Goal: Task Accomplishment & Management: Manage account settings

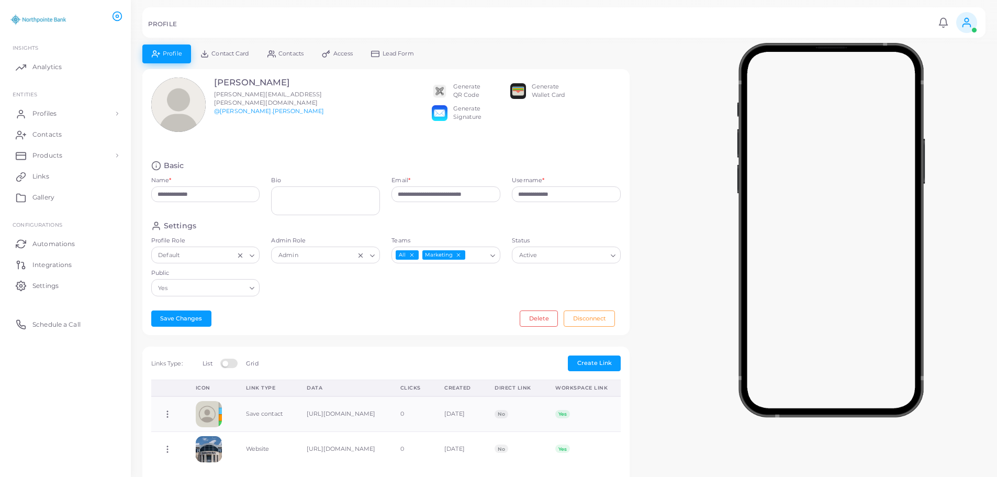
scroll to position [270, 0]
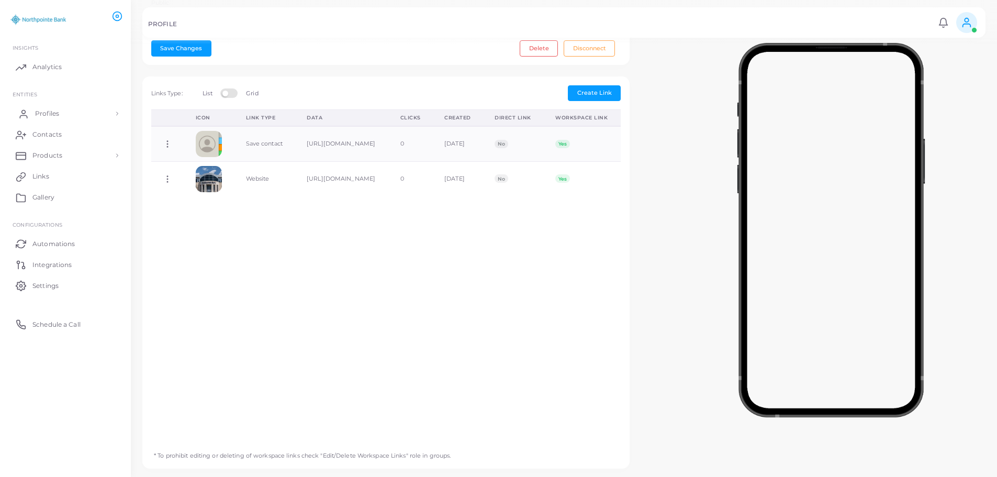
click at [50, 111] on span "Profiles" at bounding box center [47, 113] width 24 height 9
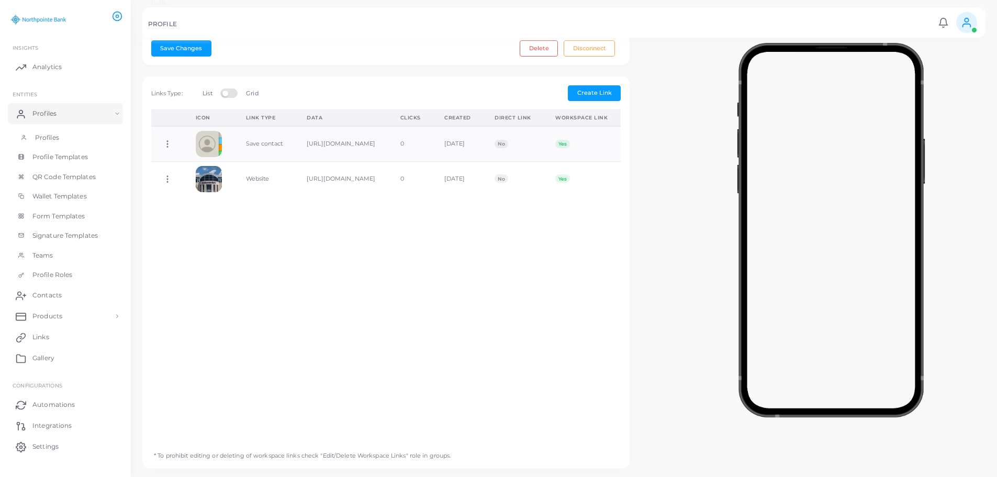
drag, startPoint x: 46, startPoint y: 137, endPoint x: 64, endPoint y: 126, distance: 21.4
click at [46, 137] on span "Profiles" at bounding box center [47, 137] width 24 height 9
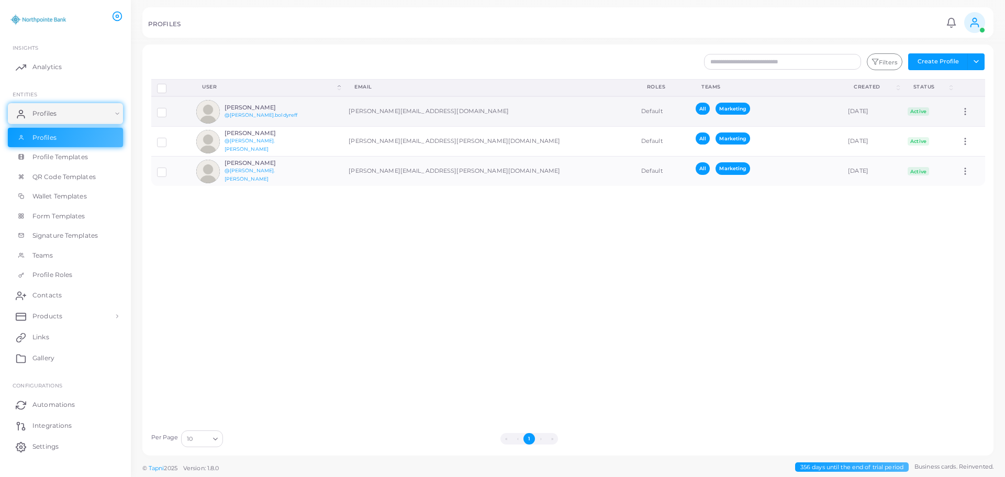
click at [250, 108] on h6 "[PERSON_NAME]" at bounding box center [263, 107] width 77 height 7
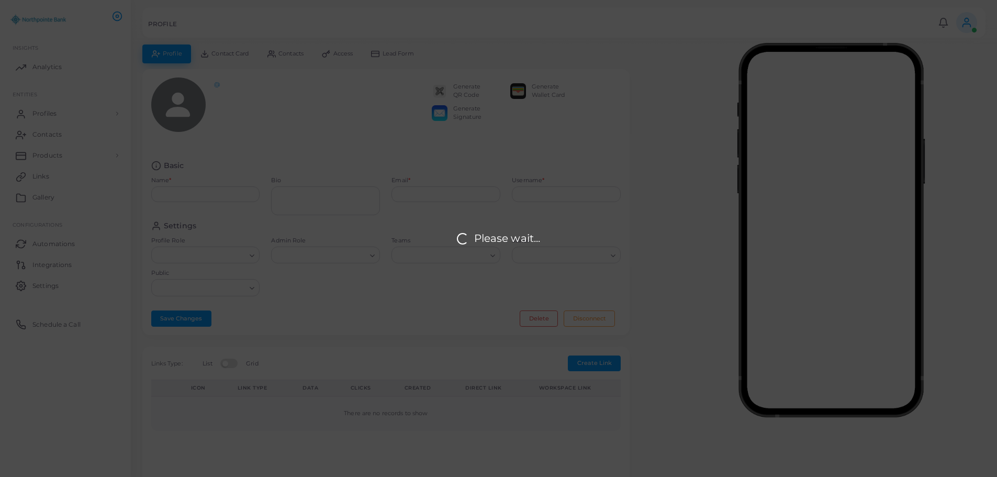
type input "**********"
type textarea "**********"
type input "**********"
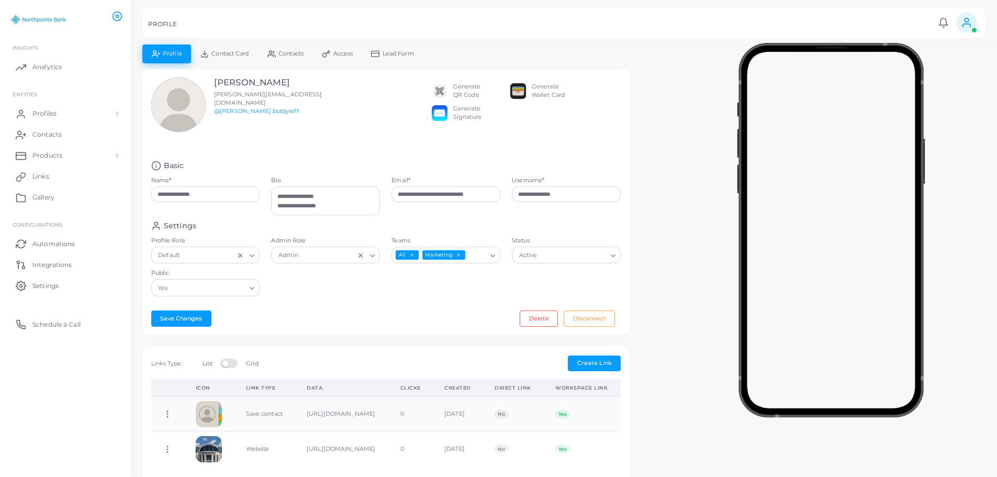
click at [229, 45] on link "Contact Card" at bounding box center [224, 53] width 67 height 18
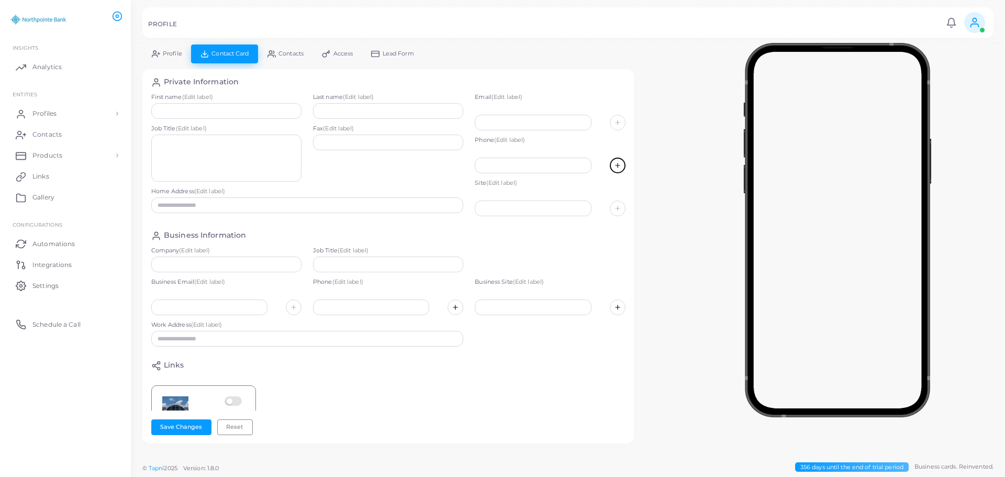
click at [614, 163] on icon at bounding box center [617, 165] width 7 height 7
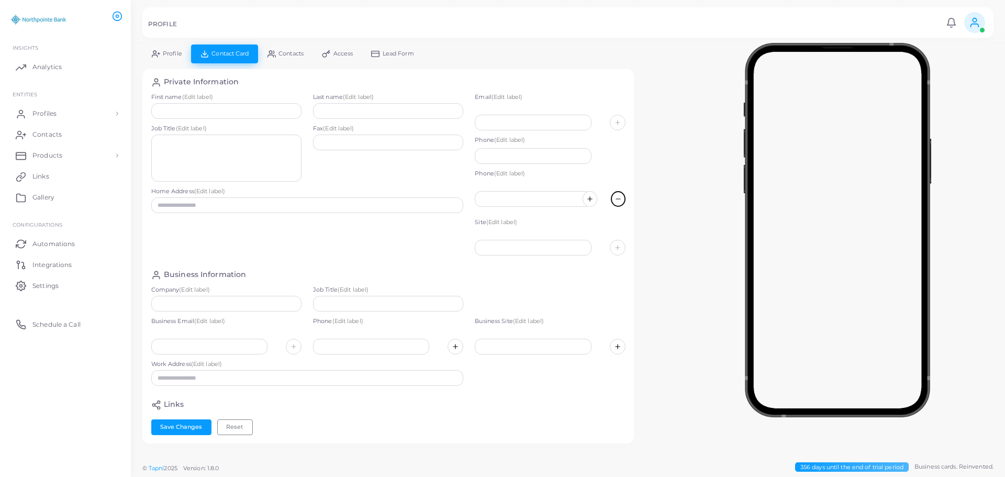
click at [614, 200] on icon at bounding box center [617, 198] width 7 height 7
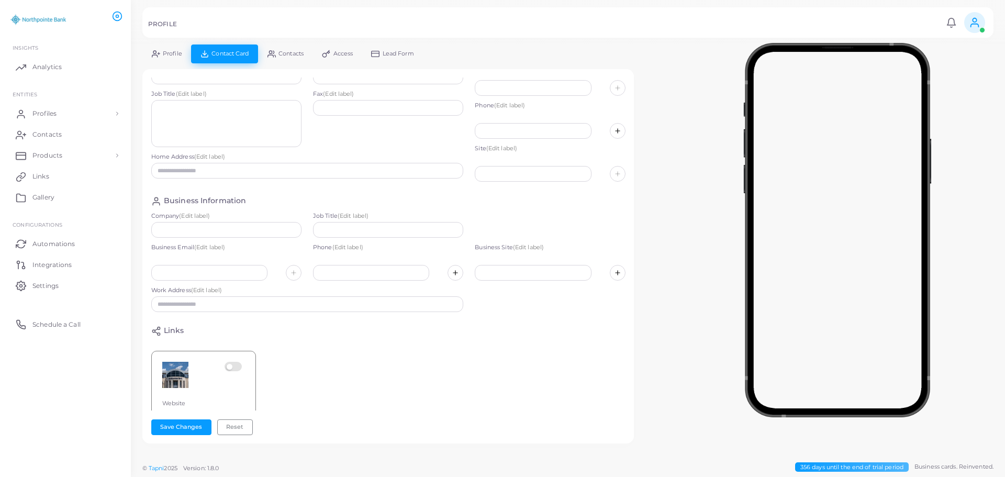
scroll to position [52, 0]
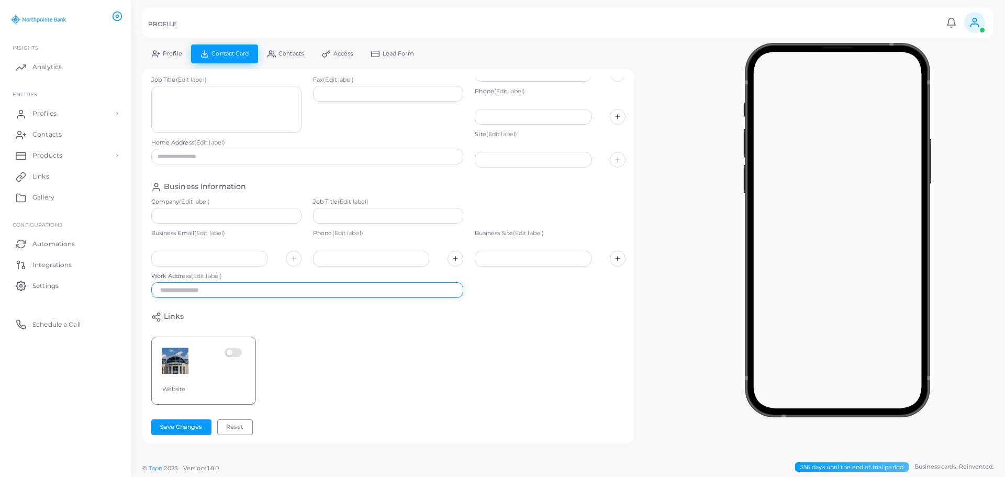
click at [184, 284] on input "text" at bounding box center [307, 290] width 312 height 16
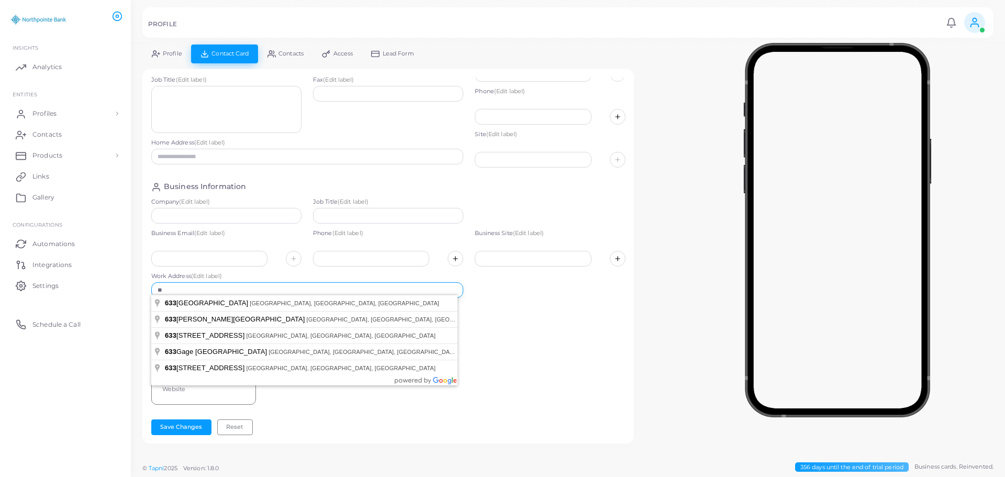
type input "*"
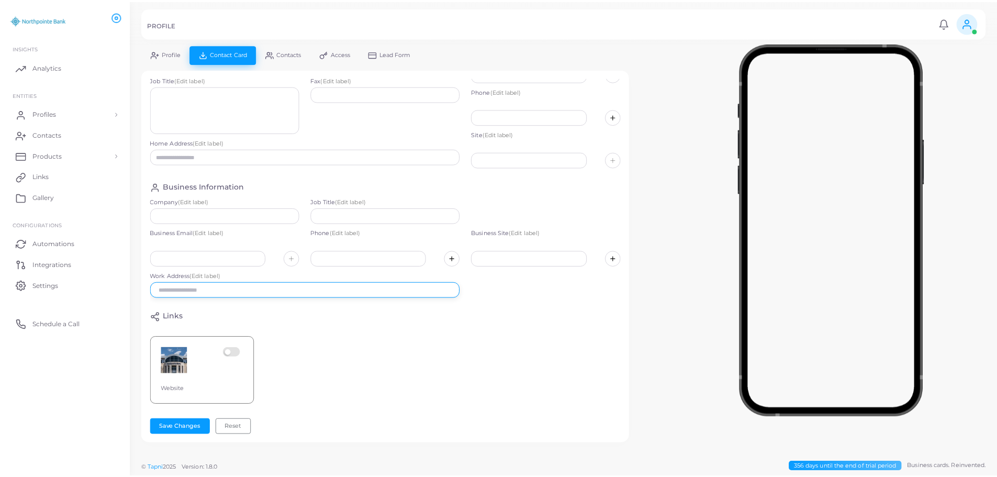
scroll to position [0, 0]
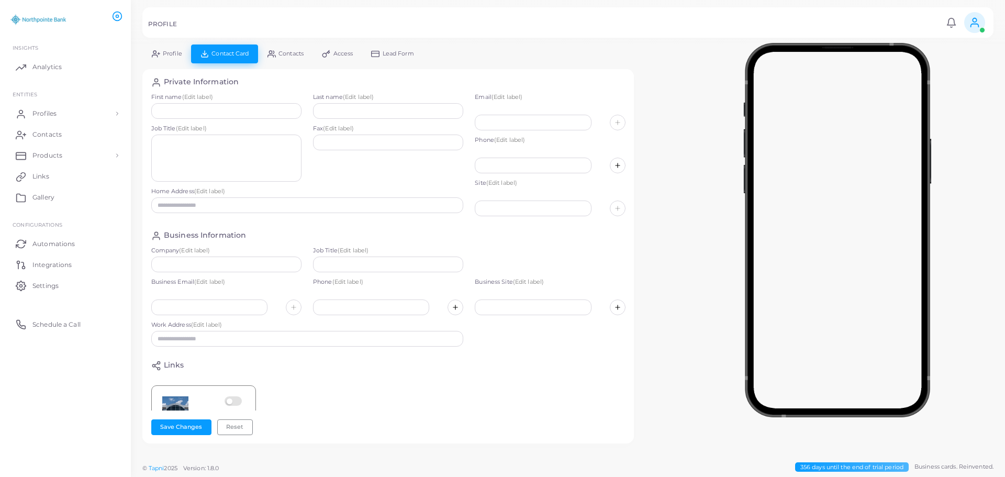
click at [172, 53] on span "Profile" at bounding box center [172, 54] width 19 height 6
